Goal: Find specific page/section: Find specific page/section

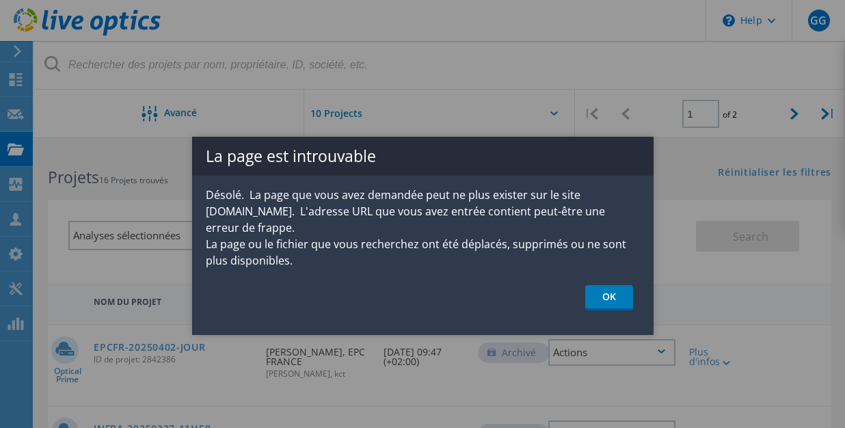
drag, startPoint x: 607, startPoint y: 275, endPoint x: 620, endPoint y: 283, distance: 15.4
click at [607, 285] on link "OK" at bounding box center [609, 297] width 48 height 25
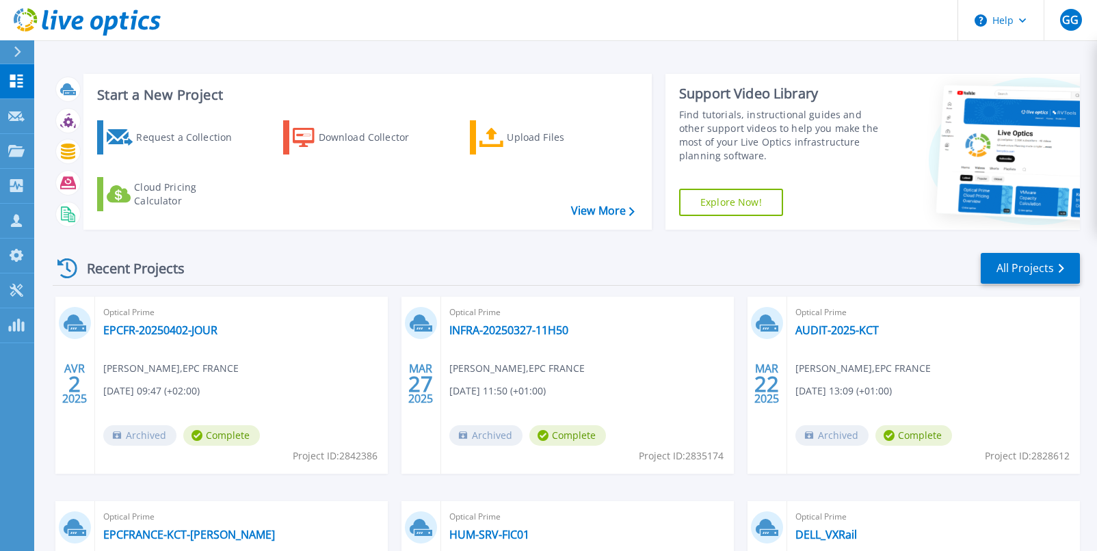
click at [12, 43] on button at bounding box center [17, 52] width 34 height 24
click at [419, 262] on div "Recent Projects All Projects" at bounding box center [566, 269] width 1027 height 34
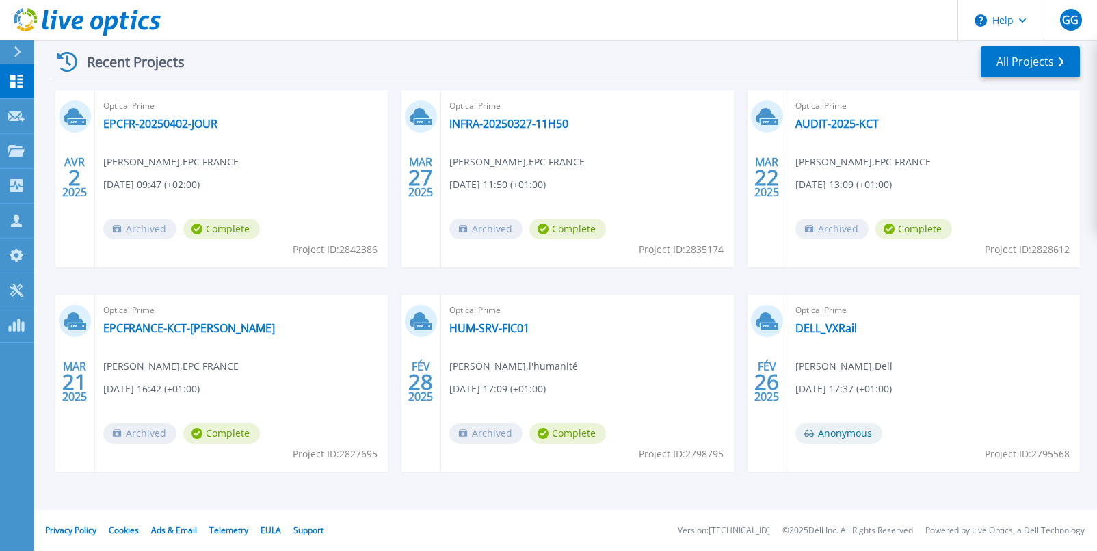
scroll to position [1, 0]
